Goal: Information Seeking & Learning: Learn about a topic

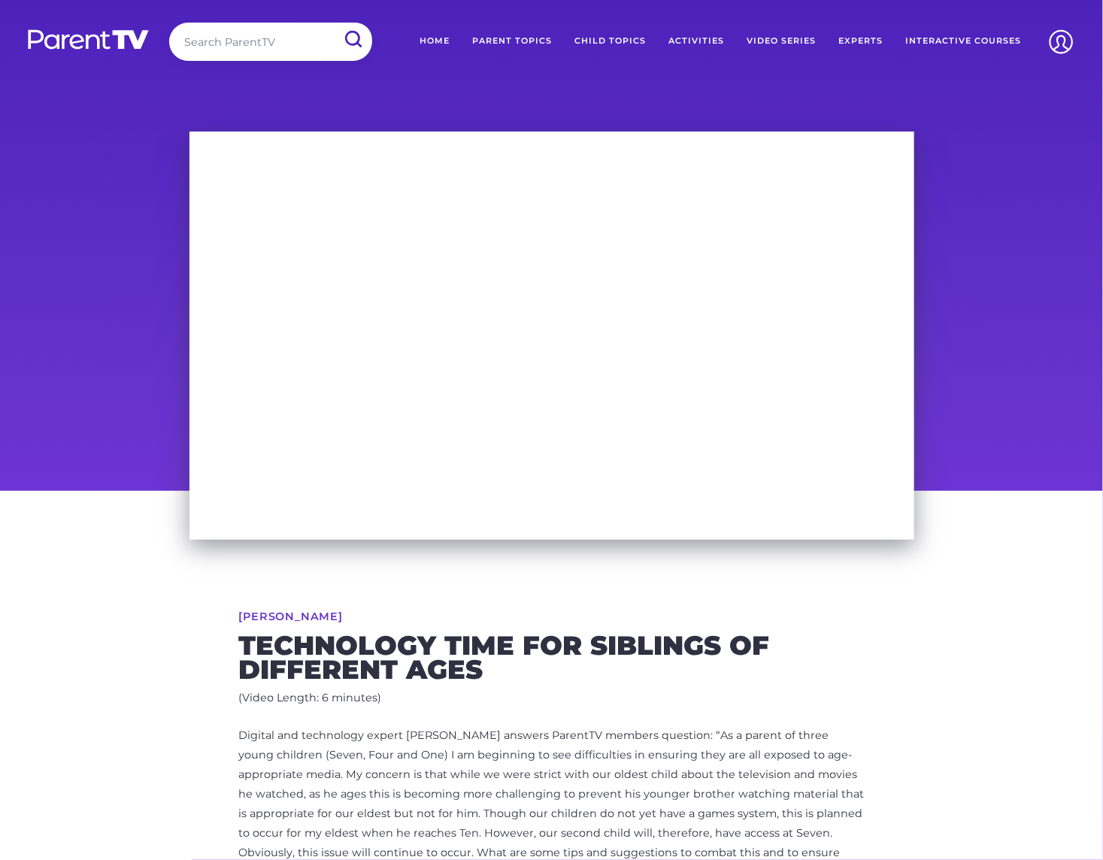
click at [259, 45] on input "search" at bounding box center [270, 42] width 203 height 38
type input "s"
type input "ritual"
click at [333, 23] on input "submit" at bounding box center [352, 40] width 39 height 34
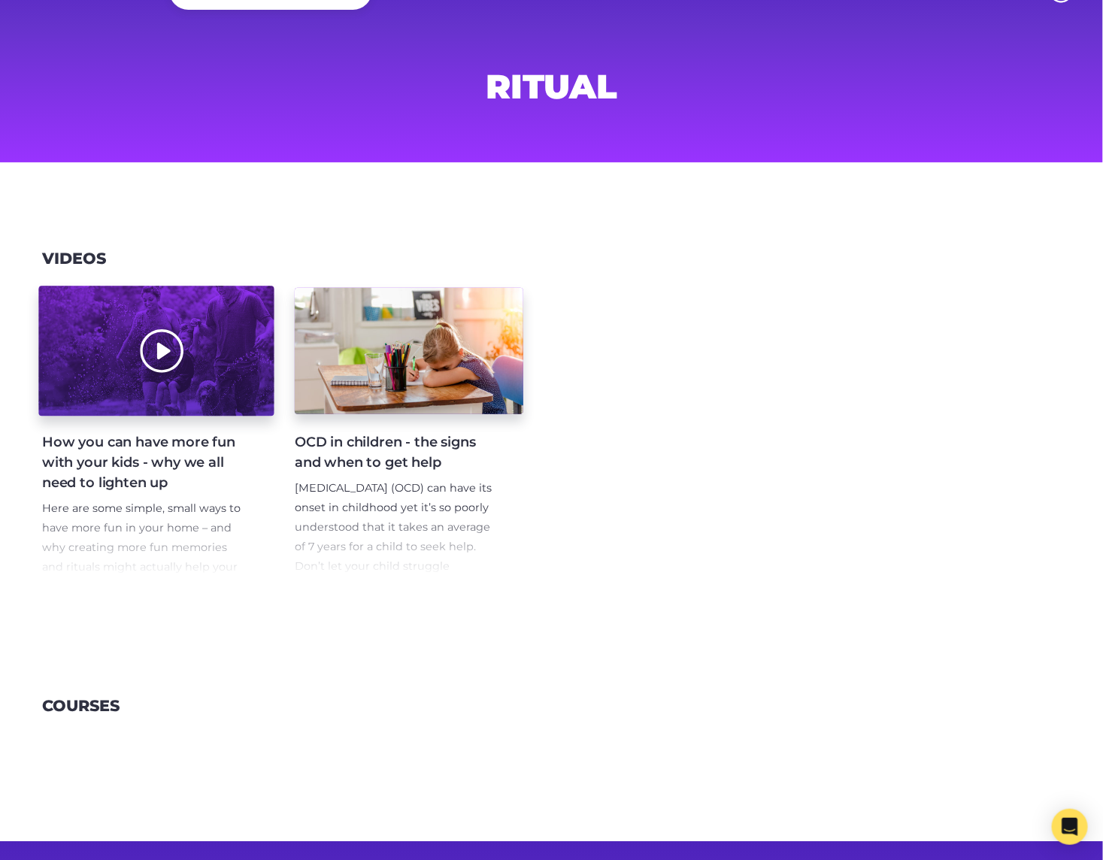
scroll to position [162, 0]
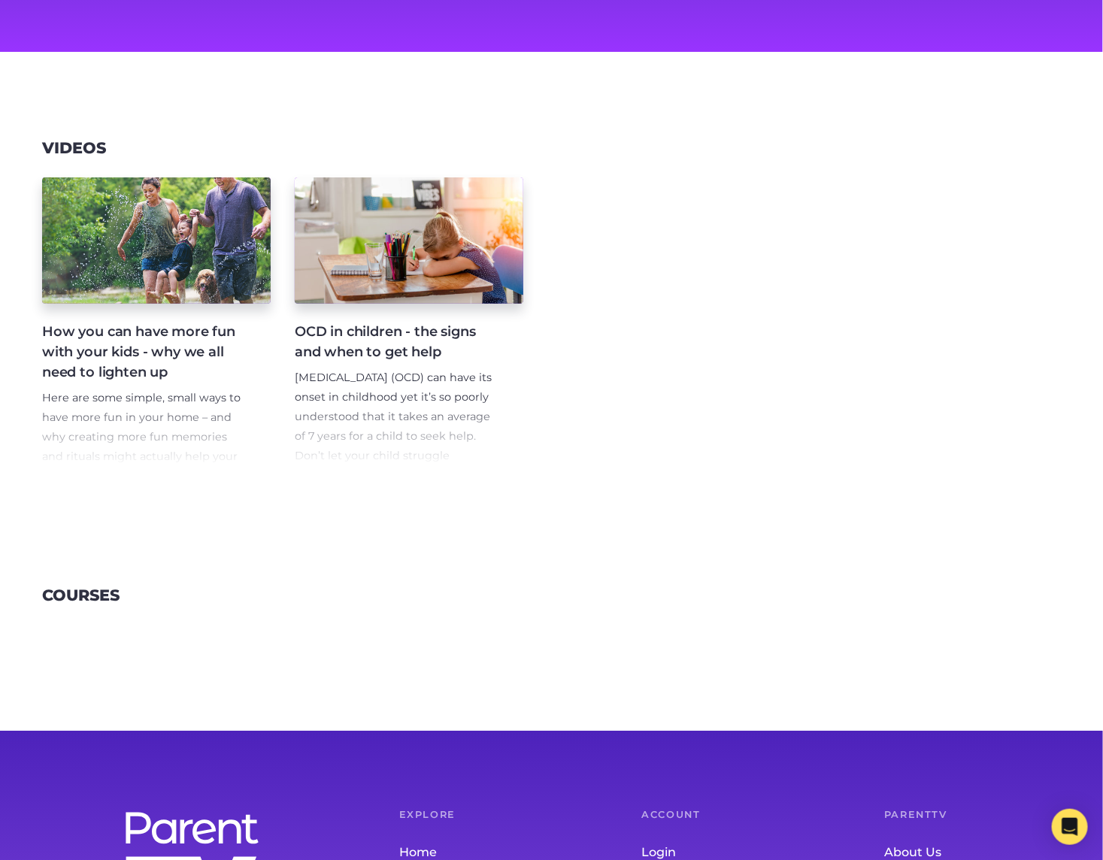
click at [181, 493] on section "Videos How you can have more fun with your kids - why we all need to lighten up…" at bounding box center [551, 312] width 1103 height 448
click at [186, 434] on p "Here are some simple, small ways to have more fun in your home – and why creati…" at bounding box center [144, 438] width 204 height 98
